Goal: Transaction & Acquisition: Purchase product/service

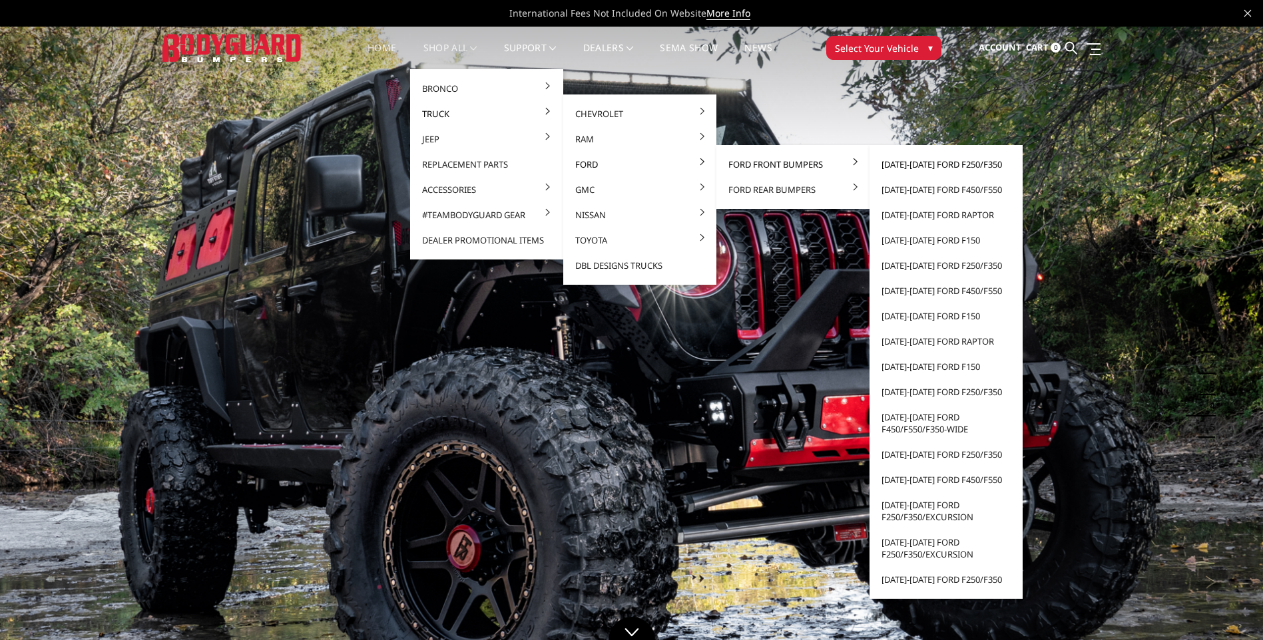
click at [954, 166] on link "2023-2025 Ford F250/F350" at bounding box center [946, 164] width 142 height 25
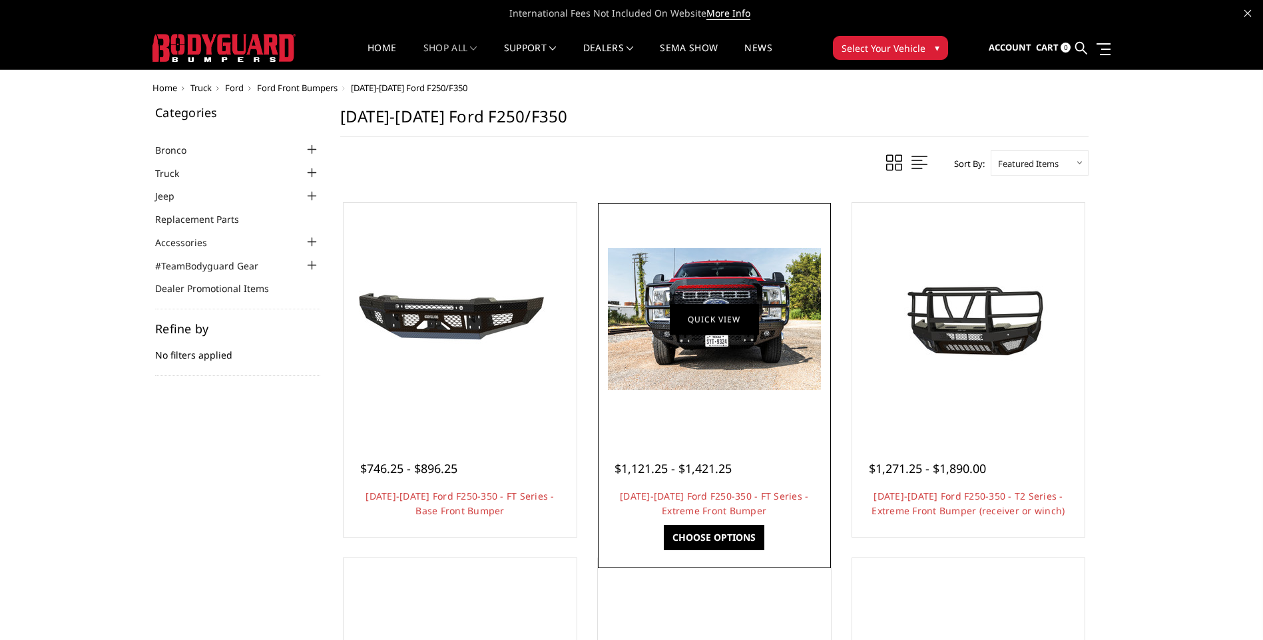
click at [709, 316] on link "Quick view" at bounding box center [714, 319] width 89 height 31
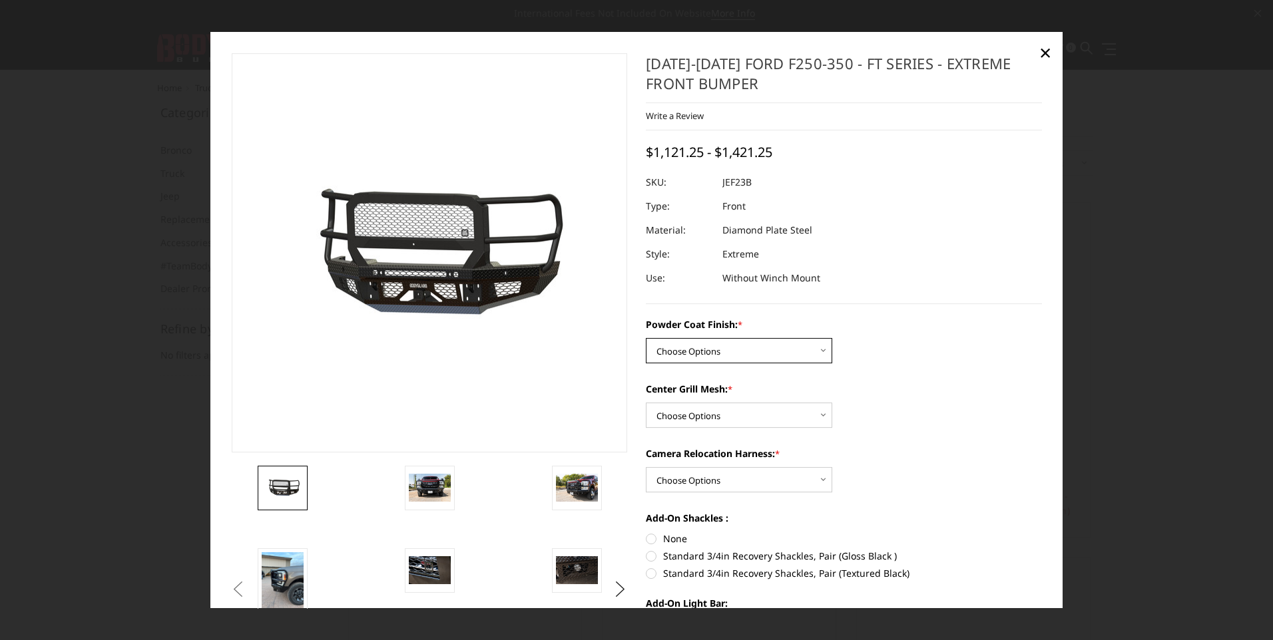
click at [777, 353] on select "Choose Options Bare Metal Gloss Black Powder Coat Textured Black Powder Coat" at bounding box center [739, 351] width 186 height 25
select select "3264"
click at [646, 339] on select "Choose Options Bare Metal Gloss Black Powder Coat Textured Black Powder Coat" at bounding box center [739, 351] width 186 height 25
click at [756, 420] on select "Choose Options WITH Expanded Metal in Center Grill WITHOUT Expanded Metal in Ce…" at bounding box center [739, 415] width 186 height 25
select select "3266"
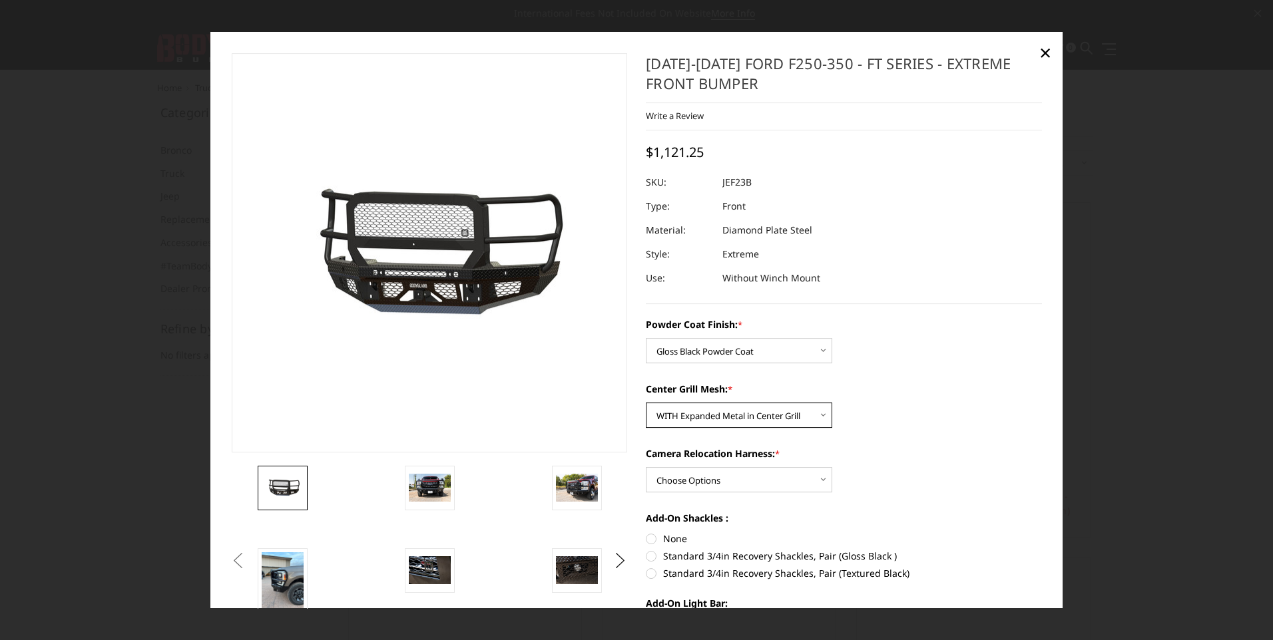
click at [646, 403] on select "Choose Options WITH Expanded Metal in Center Grill WITHOUT Expanded Metal in Ce…" at bounding box center [739, 415] width 186 height 25
click at [746, 480] on select "Choose Options WITH Camera Relocation Harness WITHOUT Camera Relocation Harness" at bounding box center [739, 480] width 186 height 25
select select "3268"
click at [646, 468] on select "Choose Options WITH Camera Relocation Harness WITHOUT Camera Relocation Harness" at bounding box center [739, 480] width 186 height 25
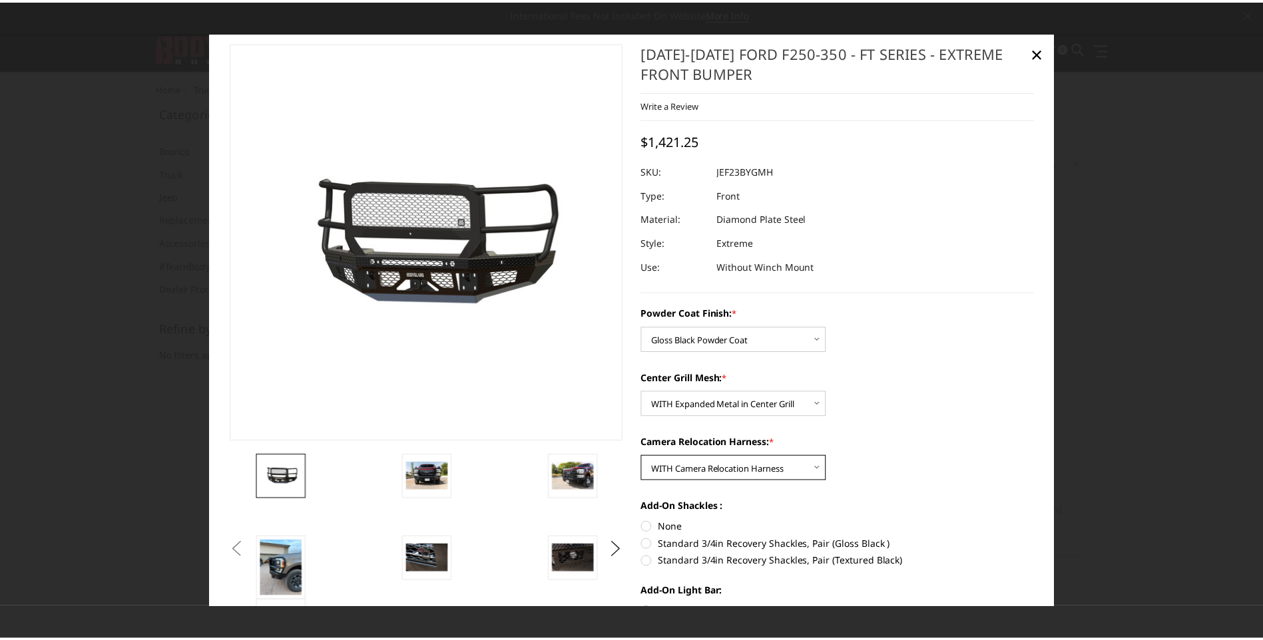
scroll to position [10, 0]
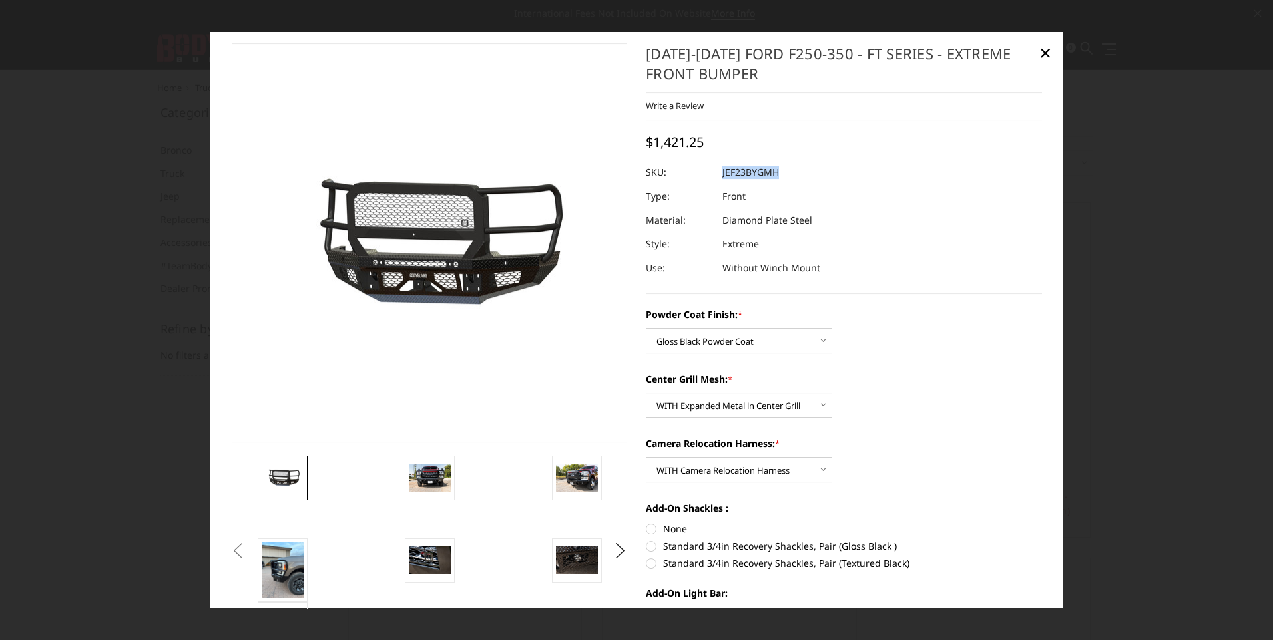
drag, startPoint x: 773, startPoint y: 170, endPoint x: 718, endPoint y: 171, distance: 55.3
click at [722, 171] on dd "JEF23BYGMH" at bounding box center [750, 173] width 57 height 24
drag, startPoint x: 718, startPoint y: 171, endPoint x: 736, endPoint y: 172, distance: 18.7
copy dd "JEF23BYGMH"
click at [1041, 52] on span "×" at bounding box center [1045, 52] width 12 height 29
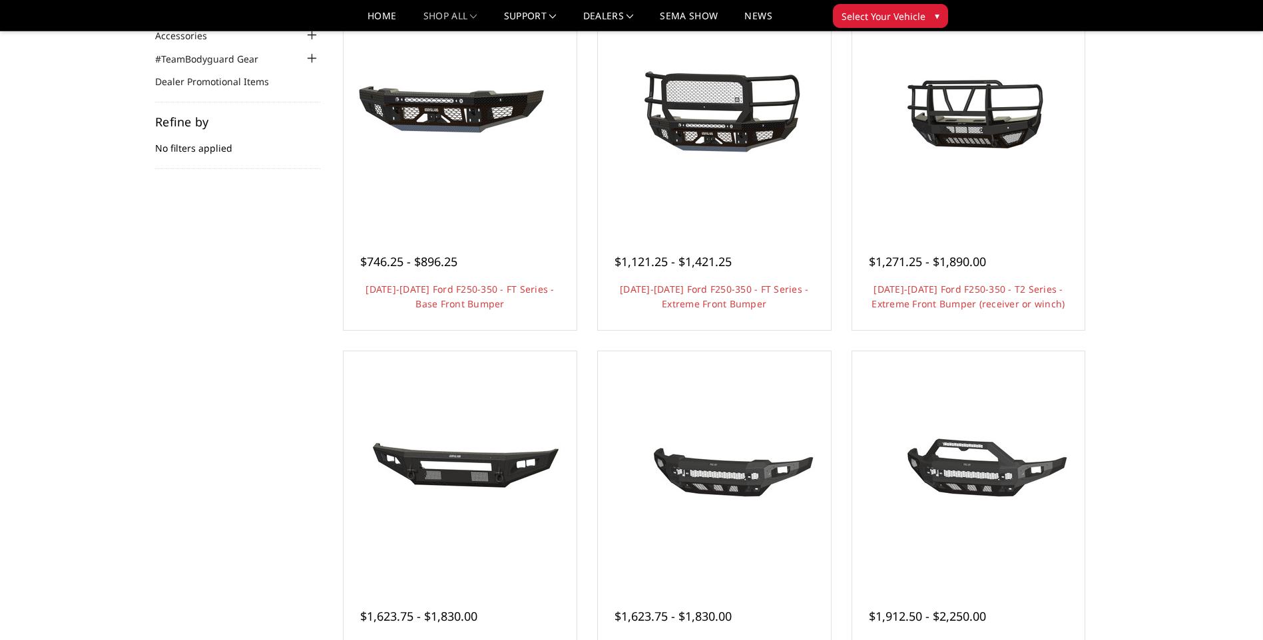
scroll to position [0, 0]
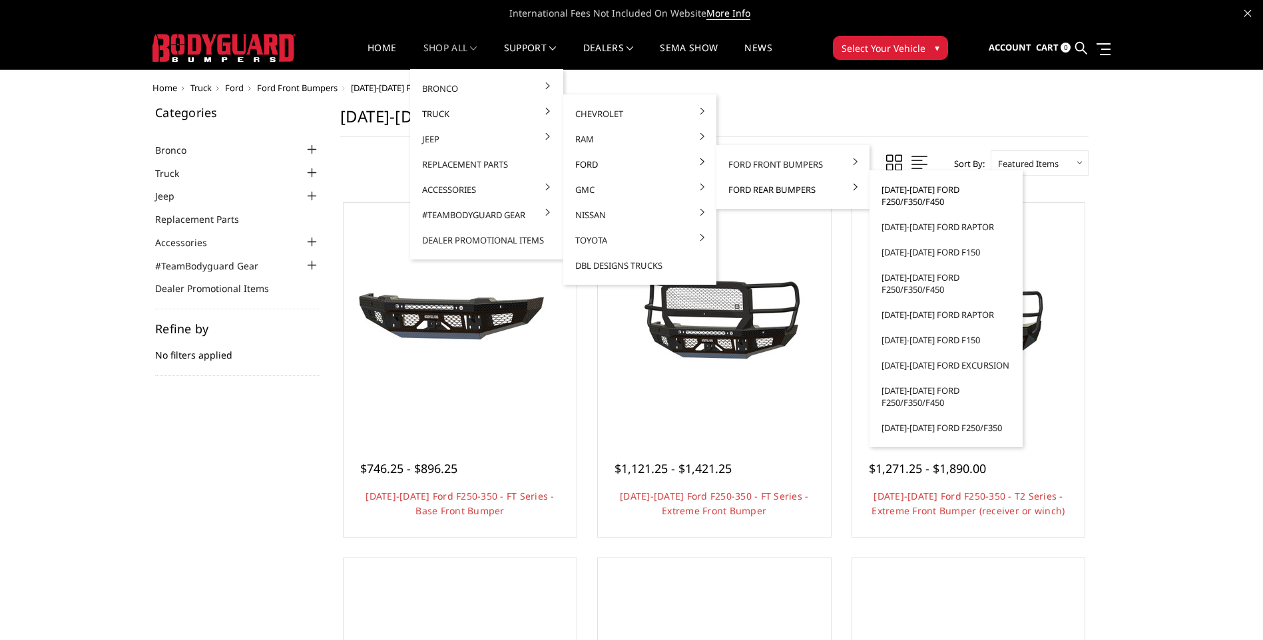
click at [907, 192] on link "2023-2025 Ford F250/F350/F450" at bounding box center [946, 195] width 142 height 37
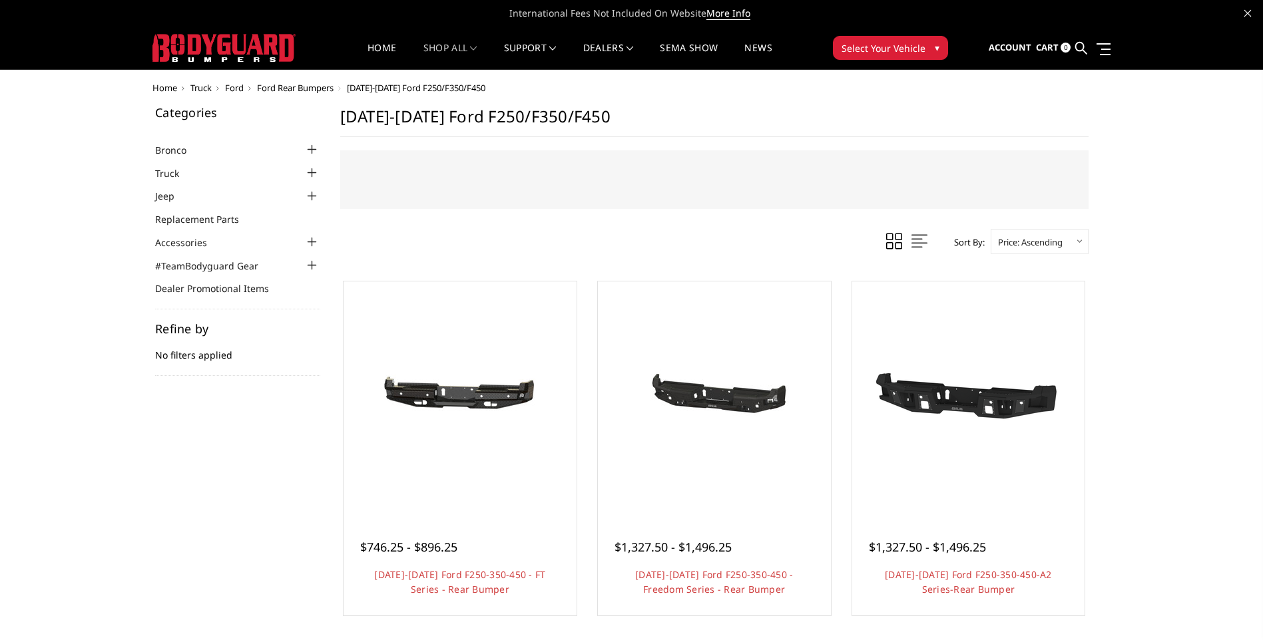
click at [232, 56] on img at bounding box center [223, 48] width 143 height 28
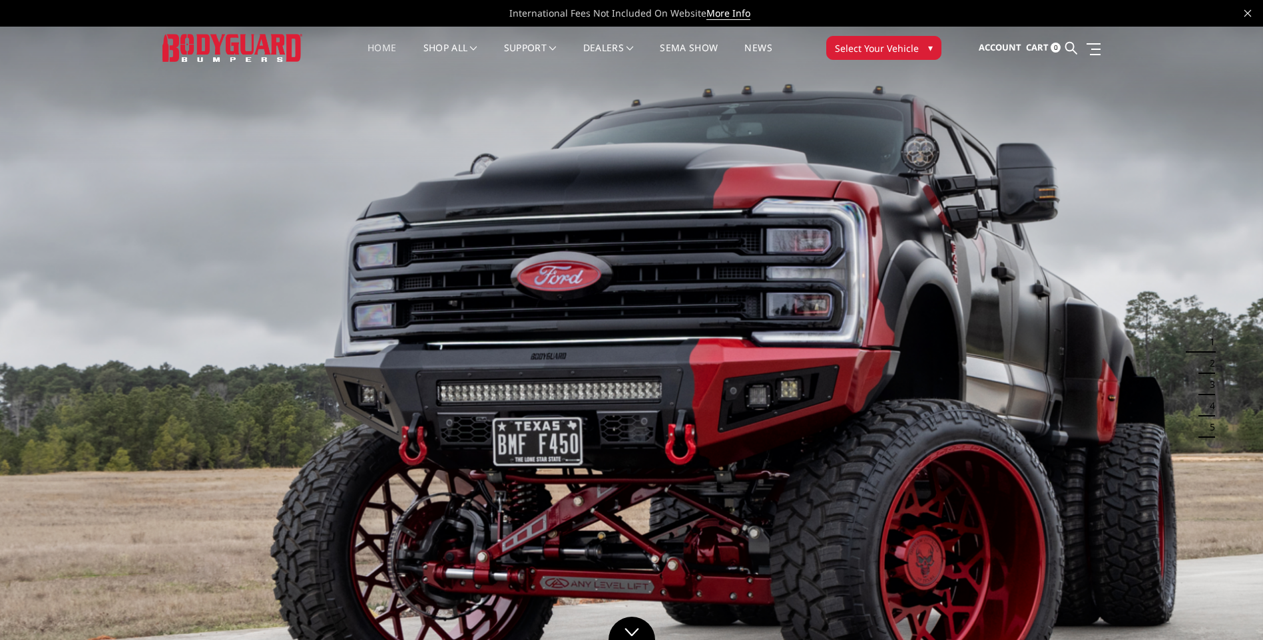
click at [843, 50] on span "Select Your Vehicle" at bounding box center [877, 48] width 84 height 14
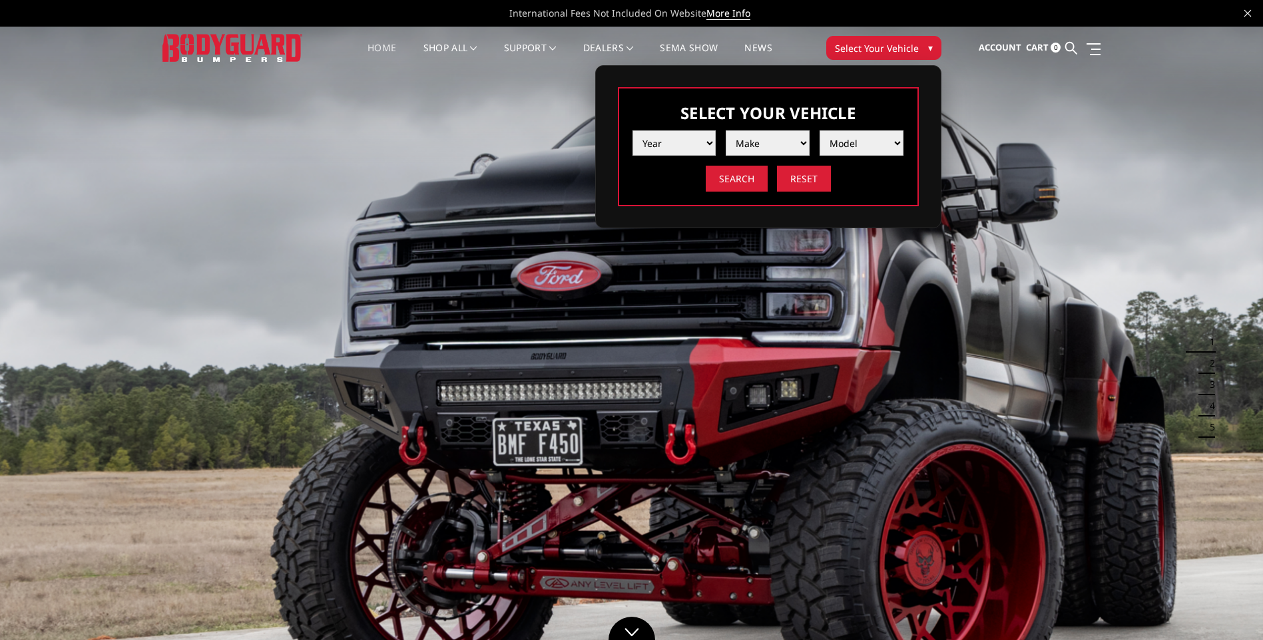
click at [712, 140] on select "Year 2025 2024 2023 2022 2021 2020 2019 2018 2017 2016 2015 2014 2013 2012 2011…" at bounding box center [674, 142] width 84 height 25
select select "yr_2025"
click at [632, 130] on select "Year 2025 2024 2023 2022 2021 2020 2019 2018 2017 2016 2015 2014 2013 2012 2011…" at bounding box center [674, 142] width 84 height 25
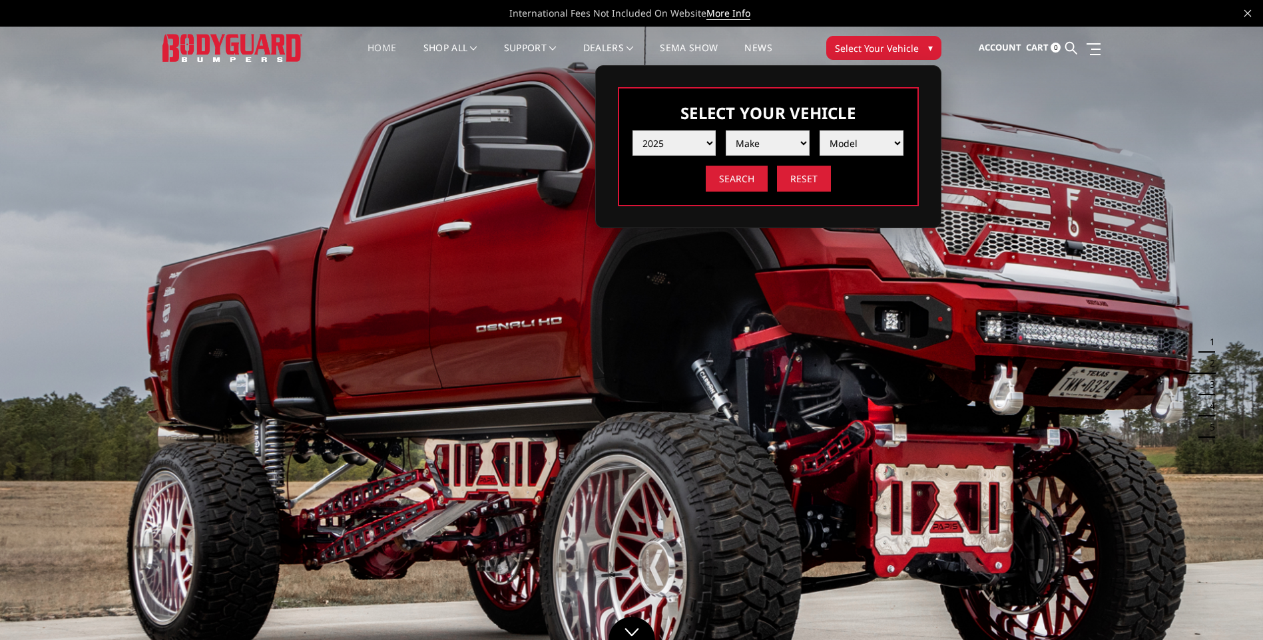
click at [768, 147] on select "Make Chevrolet Ford GMC Ram Toyota" at bounding box center [768, 142] width 84 height 25
select select "mk_ford"
click at [726, 130] on select "Make Chevrolet Ford GMC Ram Toyota" at bounding box center [768, 142] width 84 height 25
click at [849, 148] on select "Model F150 F150 Raptor F250 / F350 F450 F550" at bounding box center [861, 142] width 84 height 25
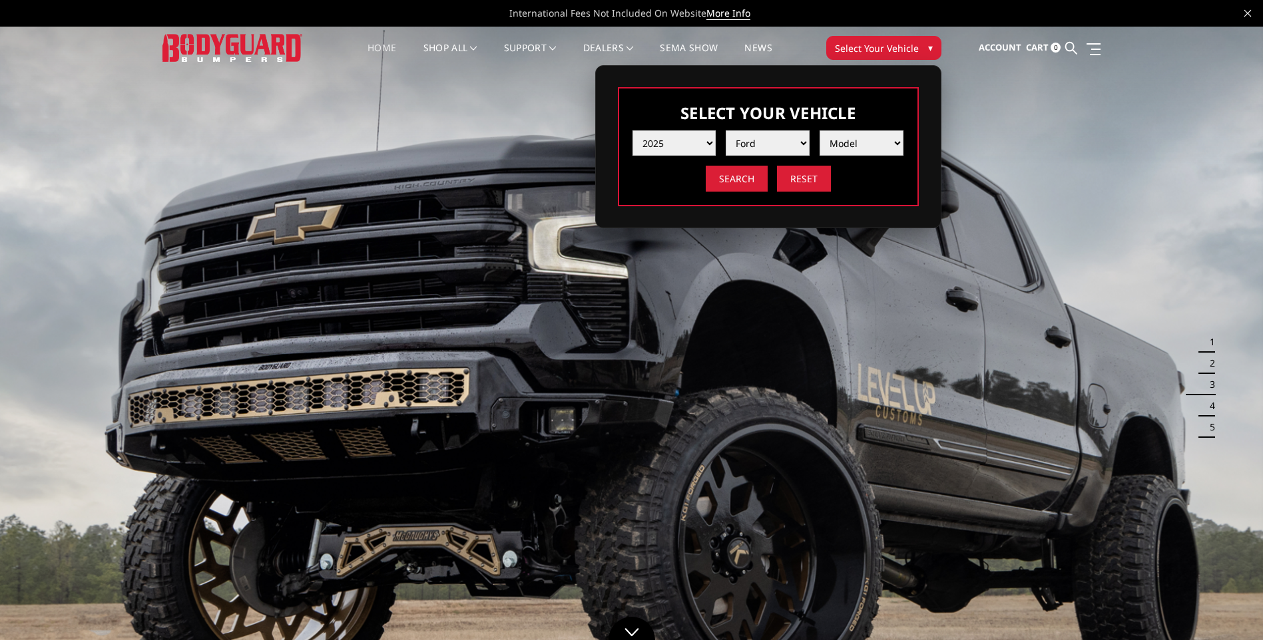
select select "md_f250-f350"
click at [819, 130] on select "Model F150 F150 Raptor F250 / F350 F450 F550" at bounding box center [861, 142] width 84 height 25
click at [747, 186] on input "Search" at bounding box center [737, 179] width 62 height 26
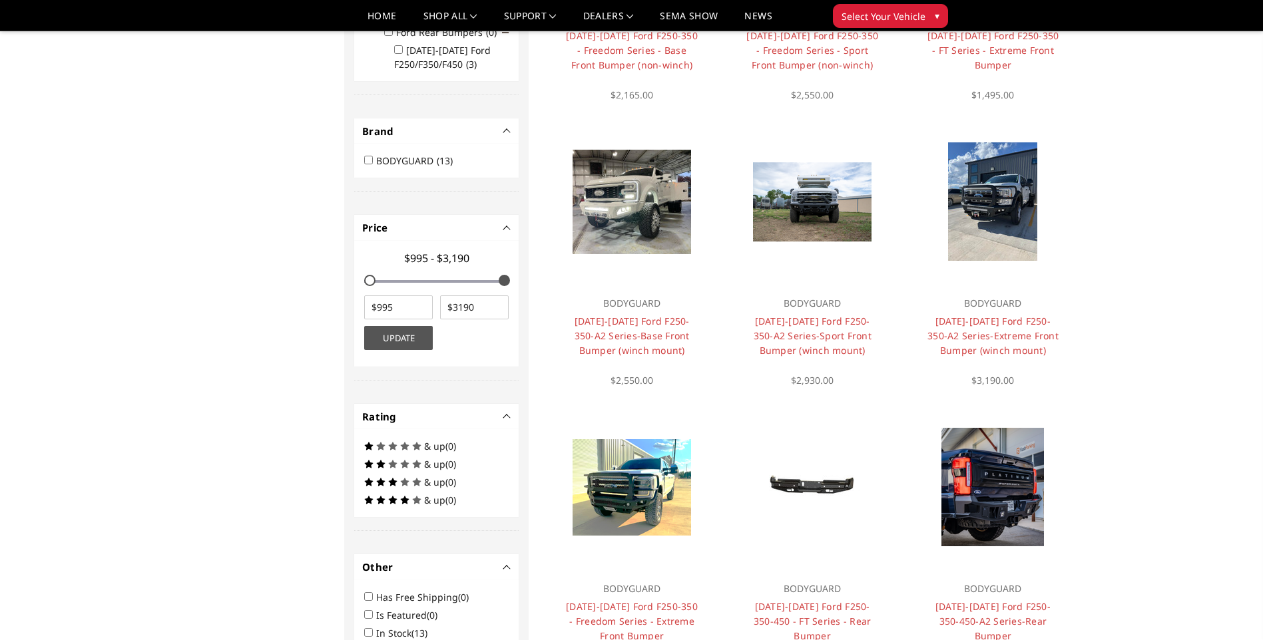
scroll to position [509, 0]
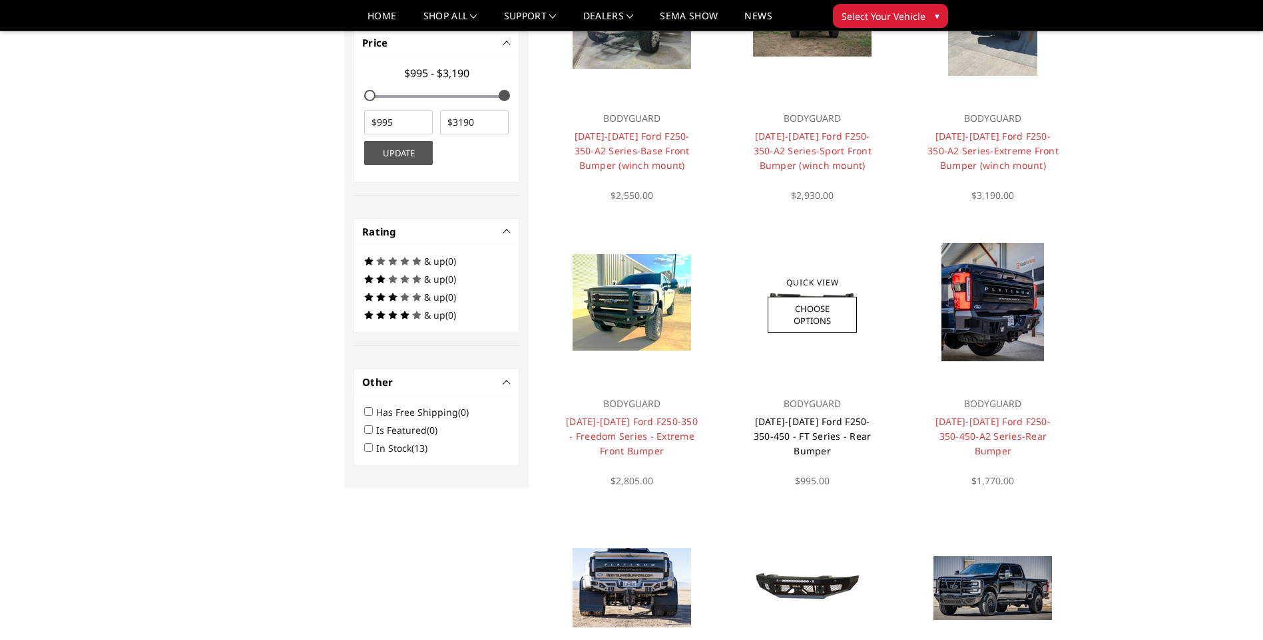
click at [813, 422] on link "2023-2026 Ford F250-350-450 - FT Series - Rear Bumper" at bounding box center [813, 436] width 118 height 42
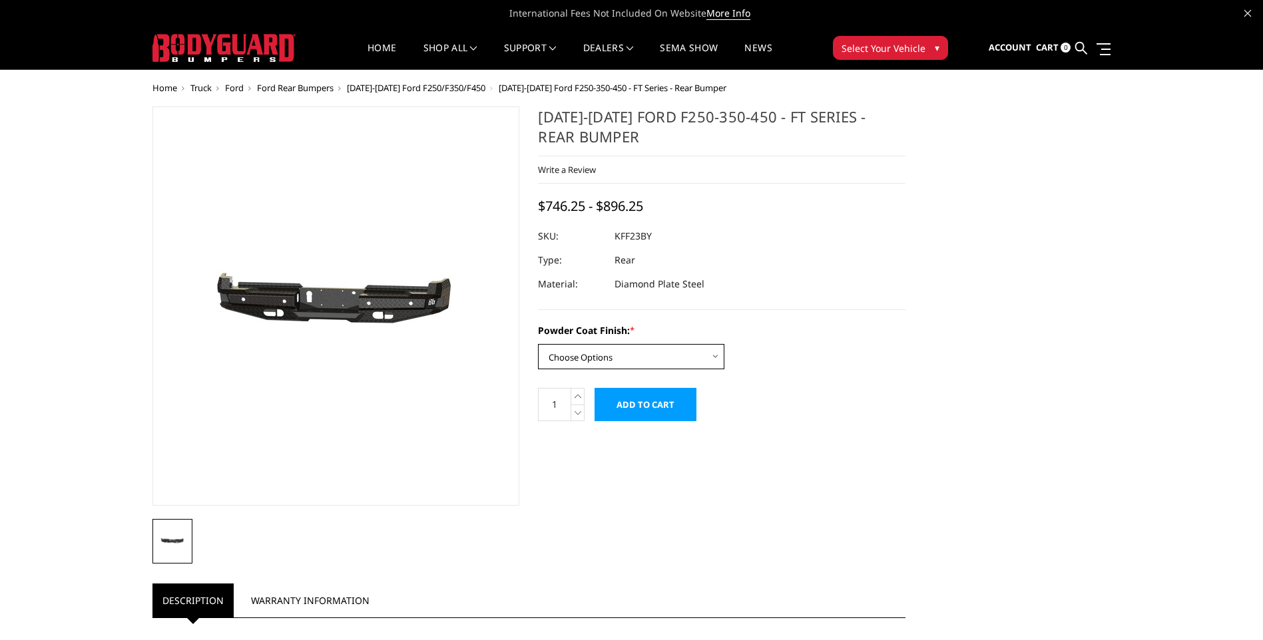
click at [706, 353] on select "Choose Options Bare Metal Gloss Black Powder Coat Textured Black Powder Coat" at bounding box center [631, 356] width 186 height 25
select select "3421"
click at [538, 344] on select "Choose Options Bare Metal Gloss Black Powder Coat Textured Black Powder Coat" at bounding box center [631, 356] width 186 height 25
drag, startPoint x: 661, startPoint y: 238, endPoint x: 617, endPoint y: 240, distance: 44.0
click at [617, 240] on dl "SKU: KFF23BYG UPC: Type: Rear Material: Diamond Plate Steel" at bounding box center [721, 260] width 367 height 72
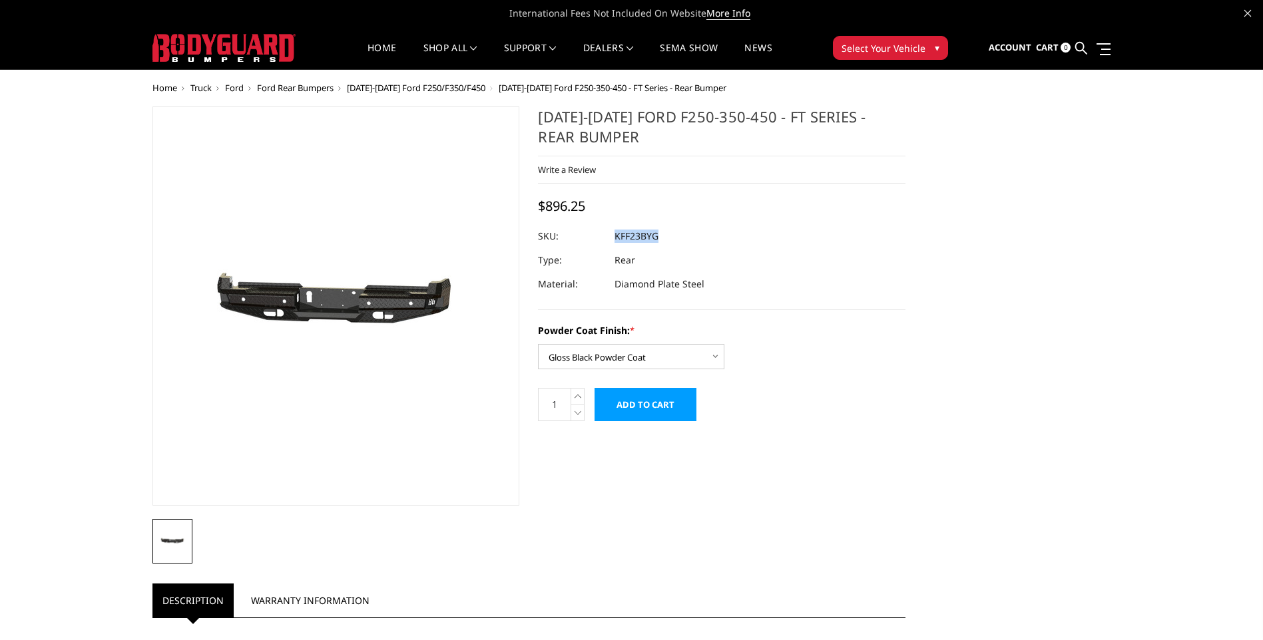
drag, startPoint x: 617, startPoint y: 240, endPoint x: 634, endPoint y: 234, distance: 17.5
copy dl "KFF23BYG UPC:"
drag, startPoint x: 659, startPoint y: 407, endPoint x: 663, endPoint y: 397, distance: 10.1
click at [662, 399] on input "Add to Cart" at bounding box center [645, 404] width 102 height 33
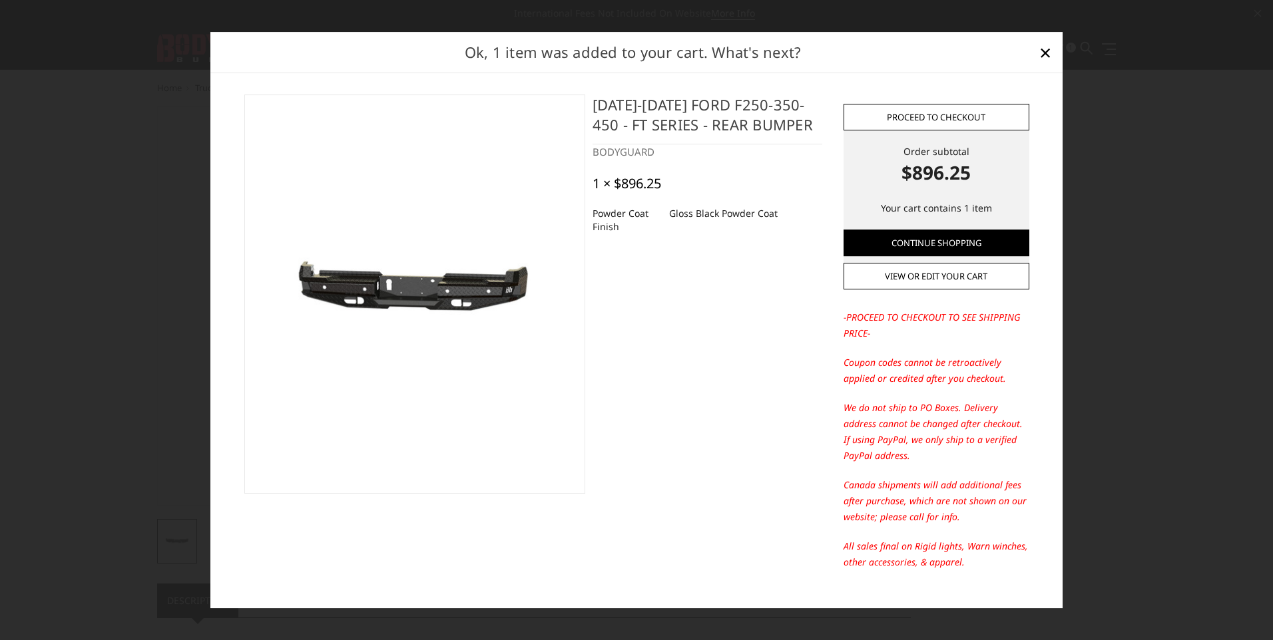
click at [925, 116] on link "Proceed to checkout" at bounding box center [936, 117] width 186 height 27
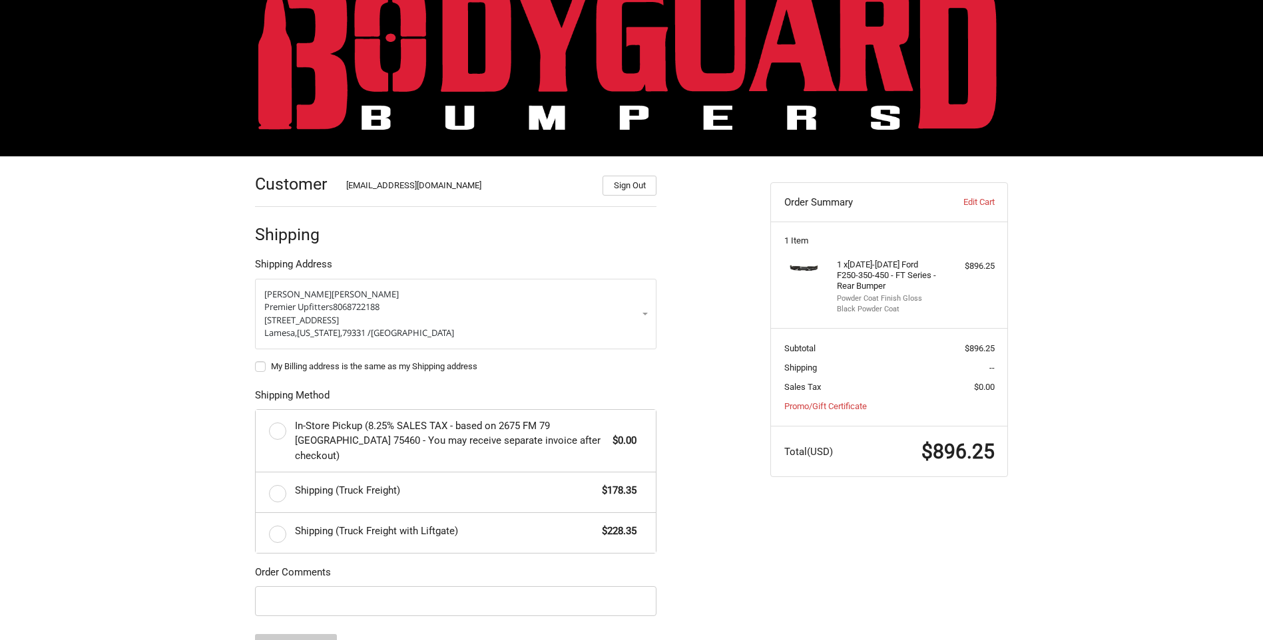
scroll to position [67, 0]
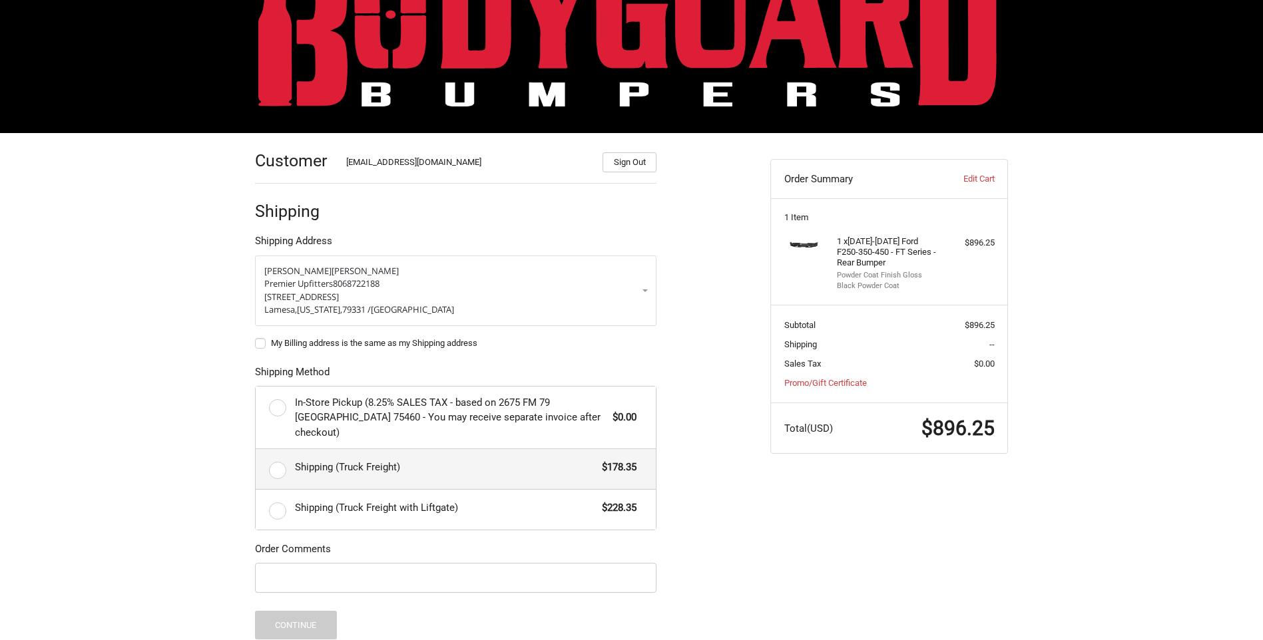
click at [280, 456] on label "Shipping (Truck Freight) $178.35" at bounding box center [456, 469] width 400 height 40
click at [256, 450] on input "Shipping (Truck Freight) $178.35" at bounding box center [256, 449] width 1 height 1
radio input "true"
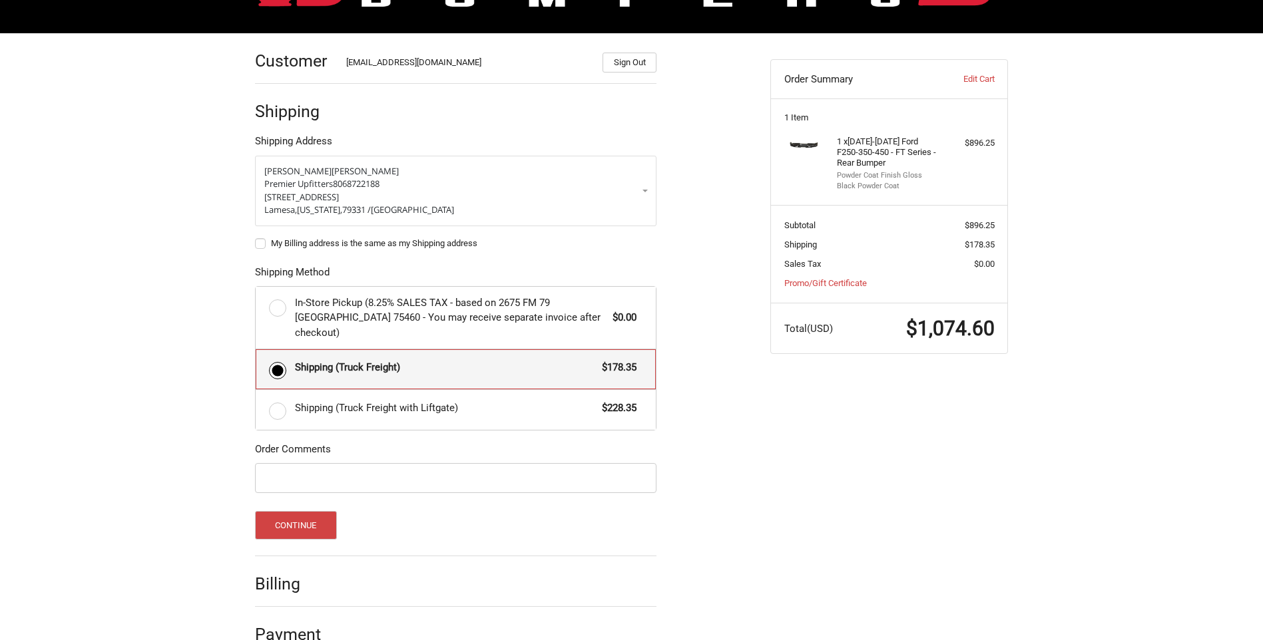
scroll to position [182, 0]
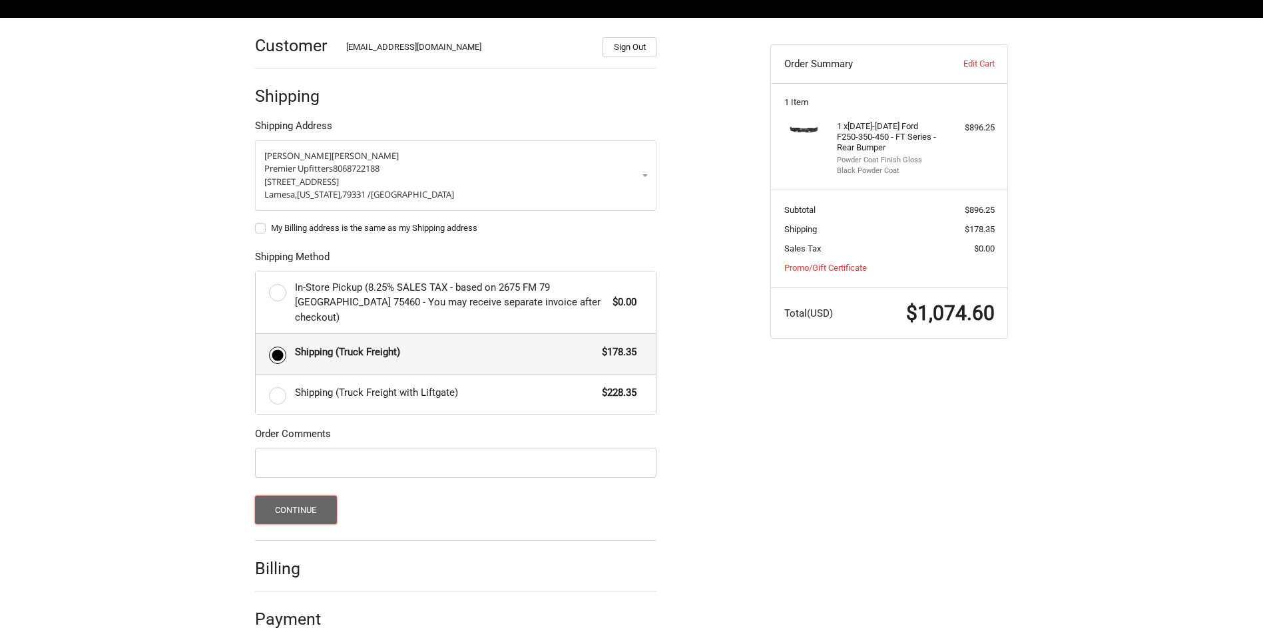
click at [305, 496] on button "Continue" at bounding box center [296, 510] width 82 height 29
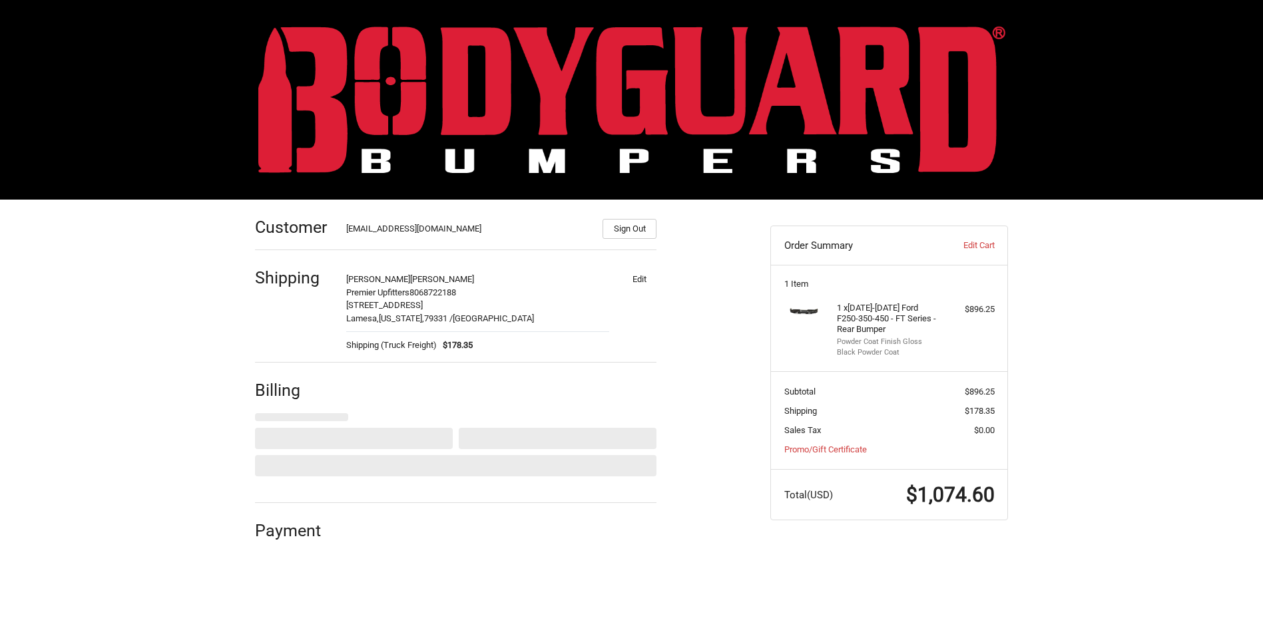
select select "US"
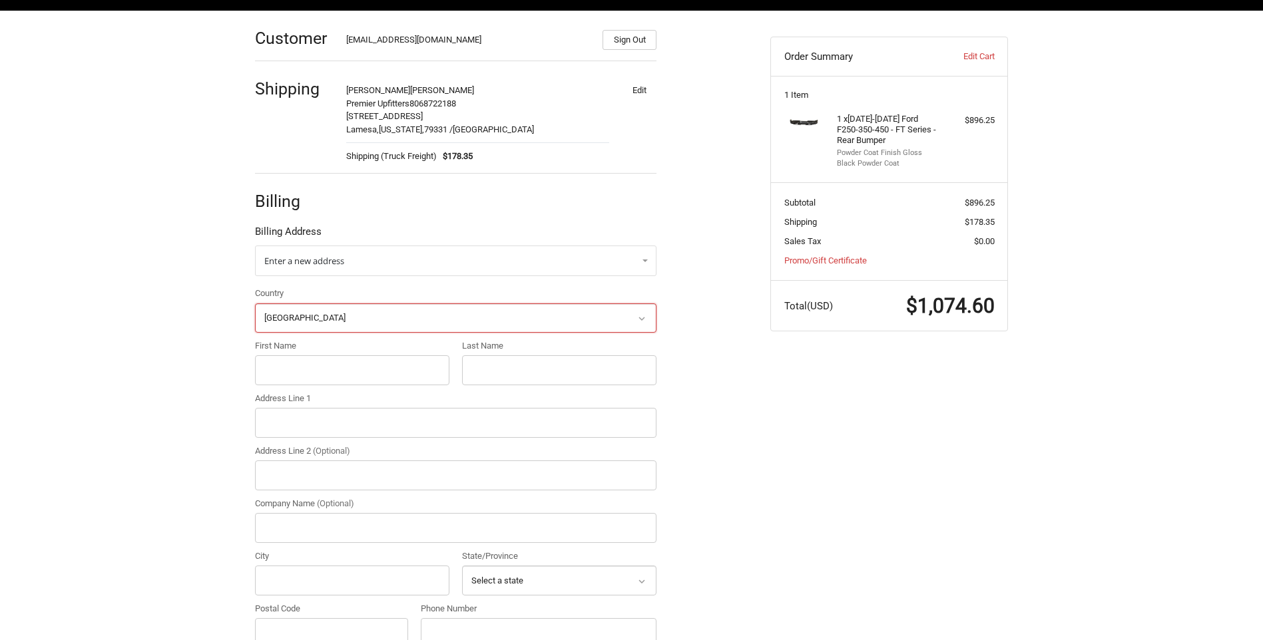
scroll to position [235, 0]
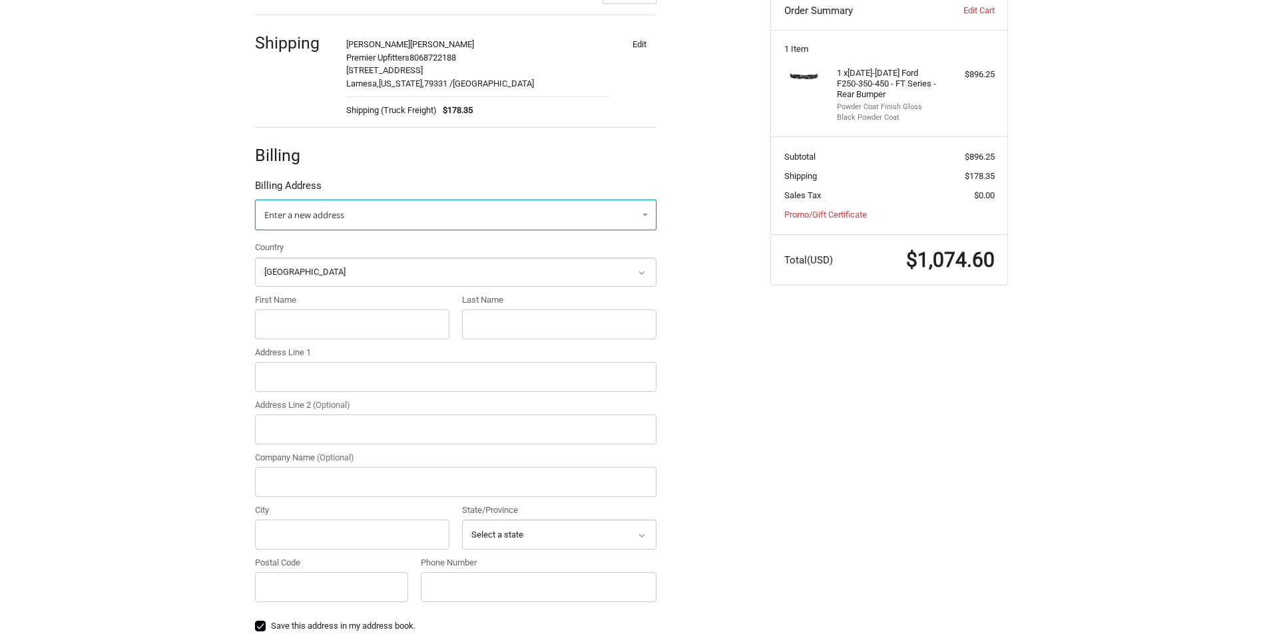
click at [447, 218] on link "Enter a new address" at bounding box center [455, 215] width 401 height 31
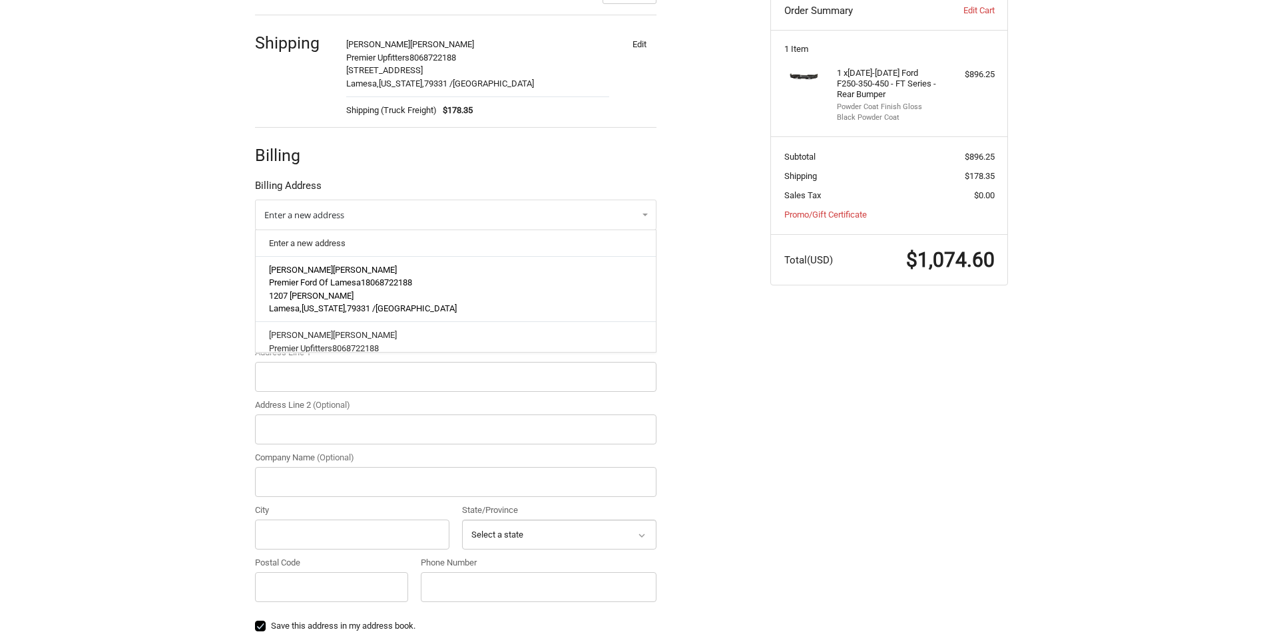
click at [345, 275] on div "[PERSON_NAME] Premier Ford Of Lamesa 18068722188 [STREET_ADDRESS][PERSON_NAME][…" at bounding box center [456, 290] width 374 height 52
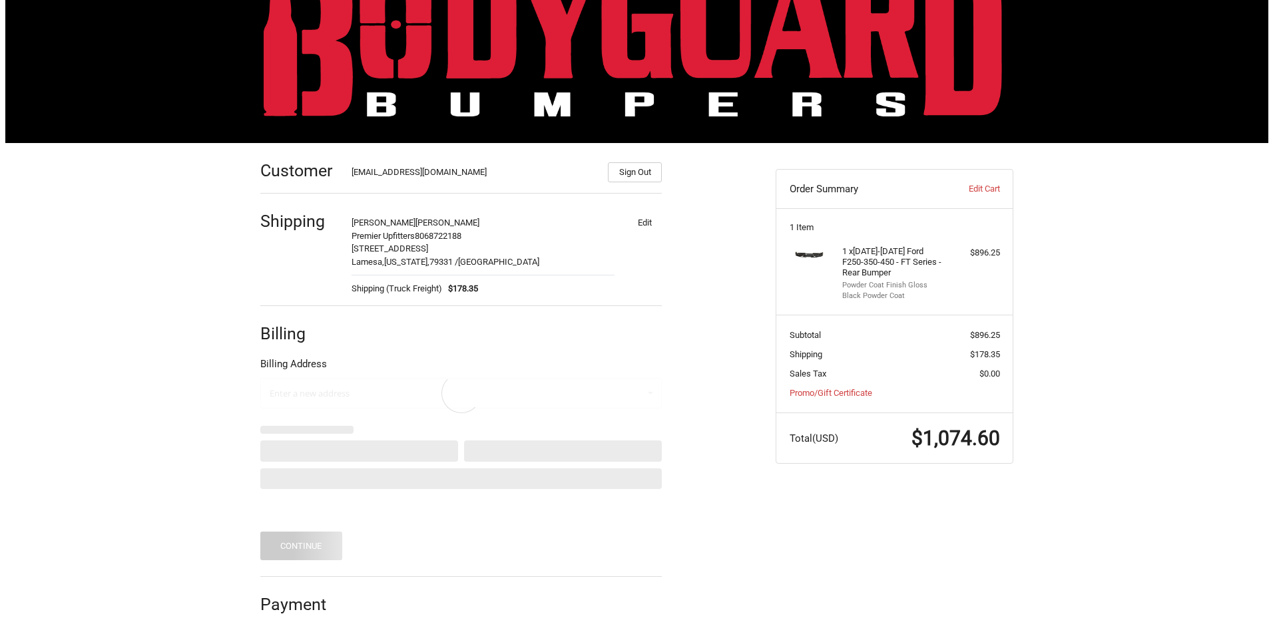
scroll to position [0, 0]
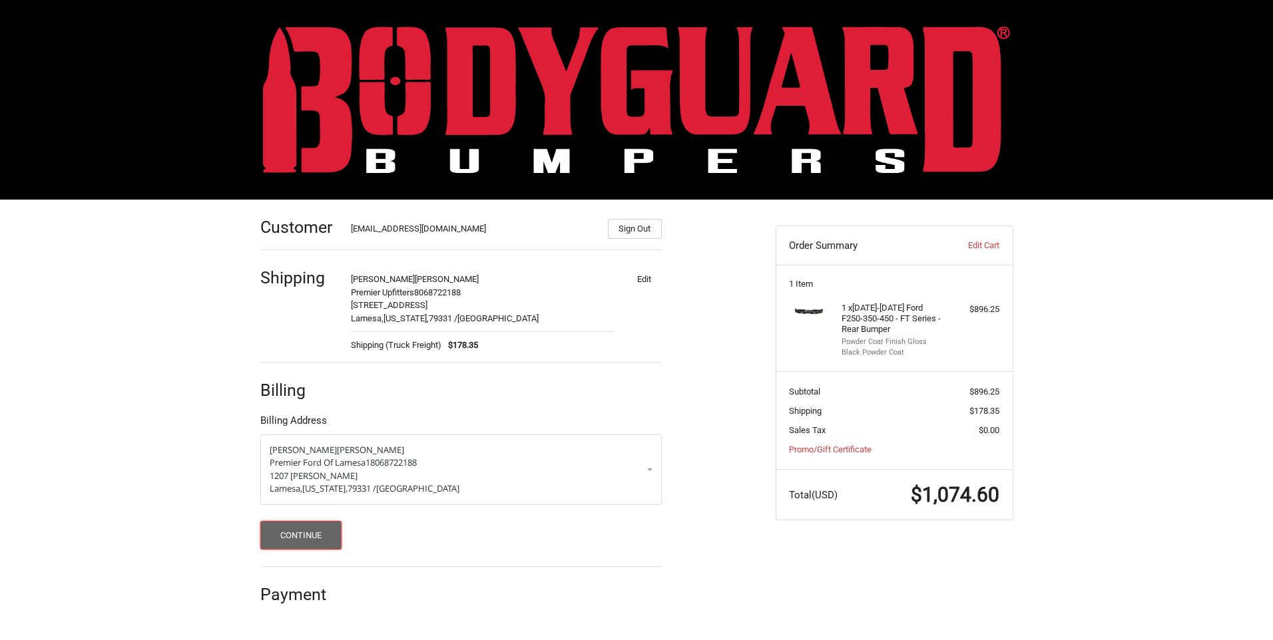
click at [306, 536] on button "Continue" at bounding box center [301, 535] width 82 height 29
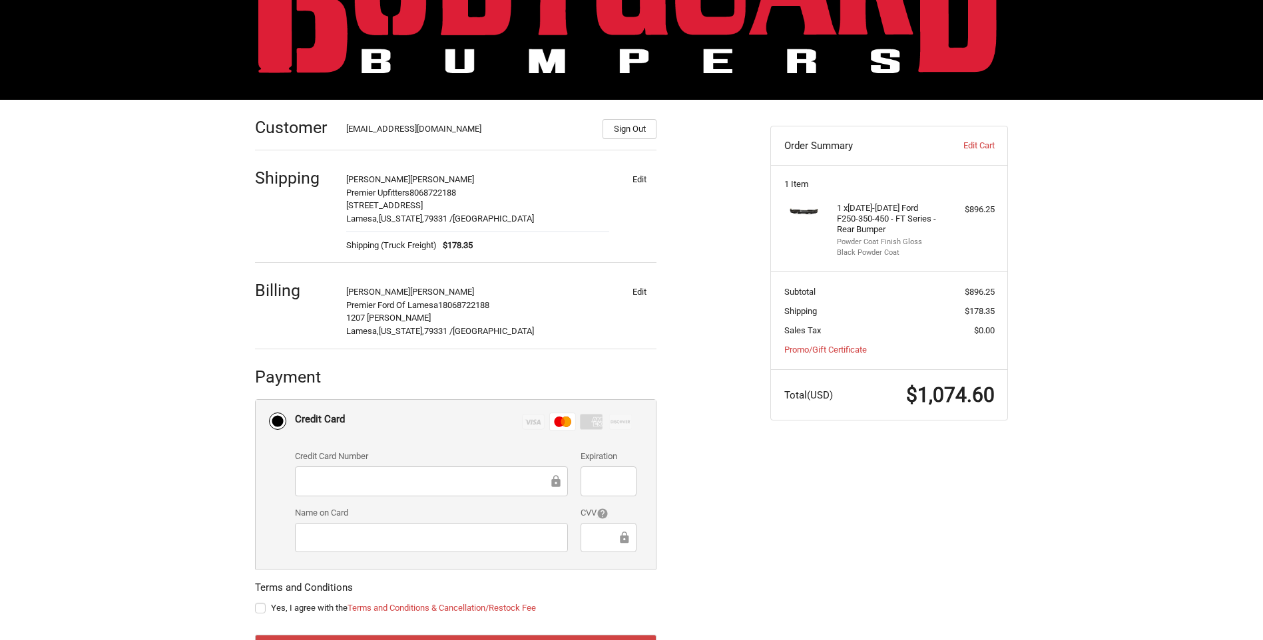
scroll to position [160, 0]
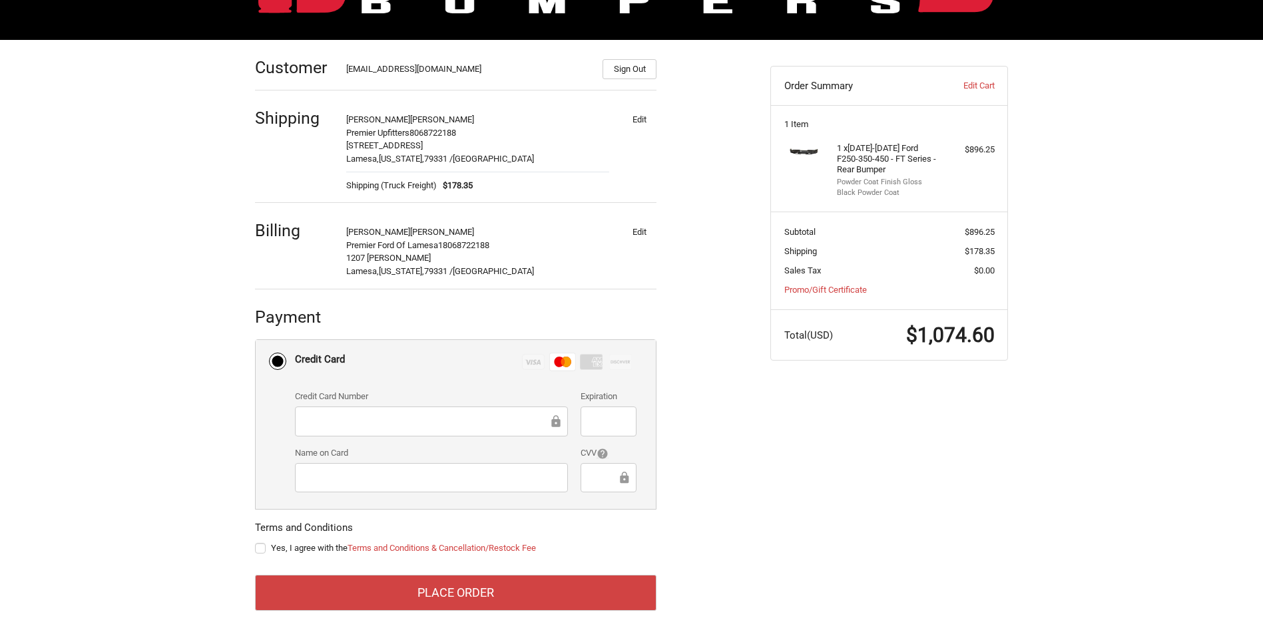
drag, startPoint x: 260, startPoint y: 550, endPoint x: 267, endPoint y: 545, distance: 9.1
click at [262, 550] on label "Yes, I agree with the Terms and Conditions & Cancellation/Restock Fee" at bounding box center [455, 548] width 401 height 11
click at [256, 543] on input "Yes, I agree with the Terms and Conditions & Cancellation/Restock Fee" at bounding box center [255, 542] width 1 height 1
checkbox input "true"
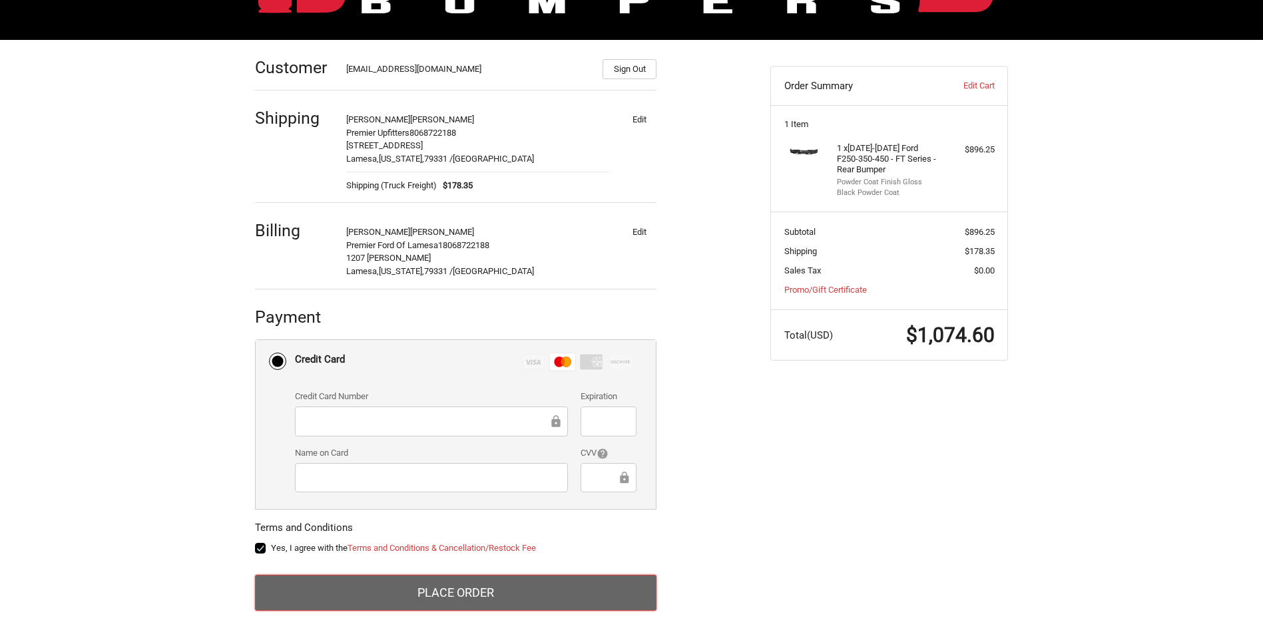
click at [457, 592] on button "Place Order" at bounding box center [455, 593] width 401 height 36
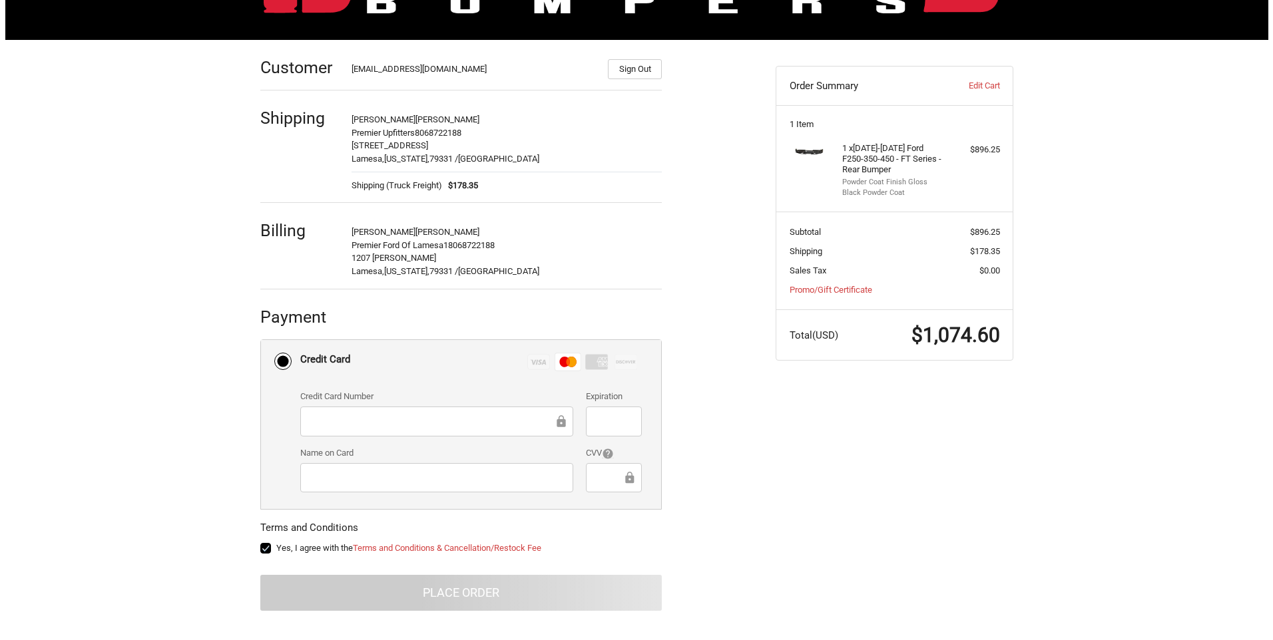
scroll to position [0, 0]
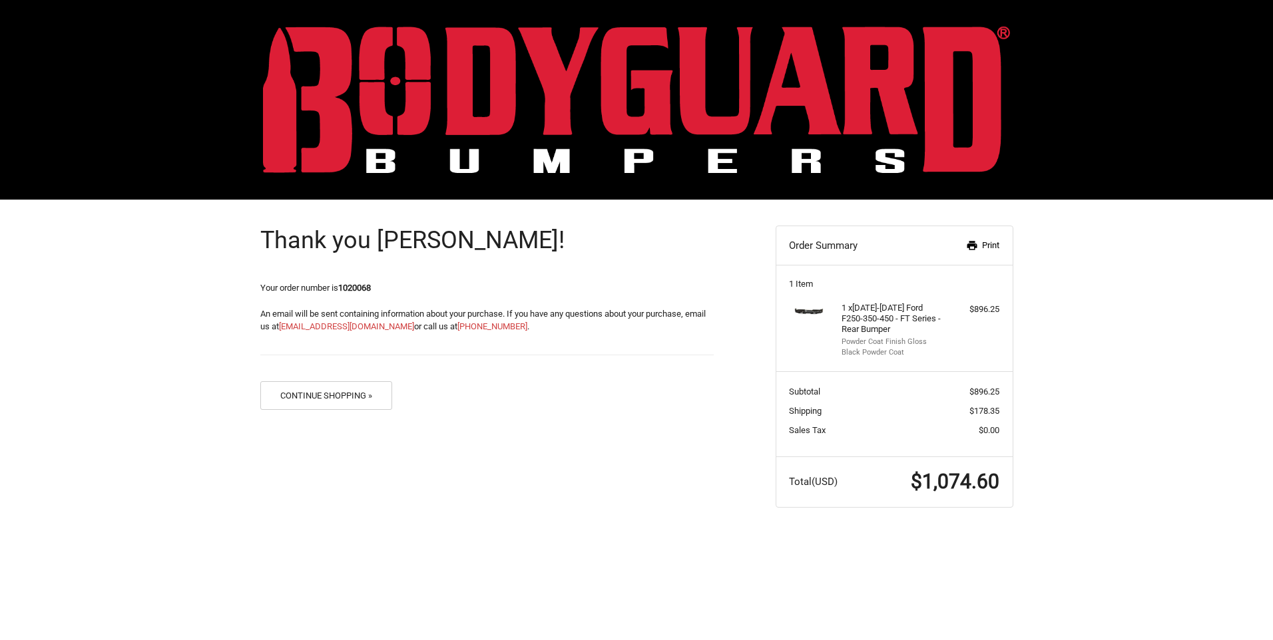
drag, startPoint x: 979, startPoint y: 245, endPoint x: 82, endPoint y: 564, distance: 952.3
click at [979, 245] on link "Print" at bounding box center [965, 245] width 69 height 13
